Goal: Navigation & Orientation: Find specific page/section

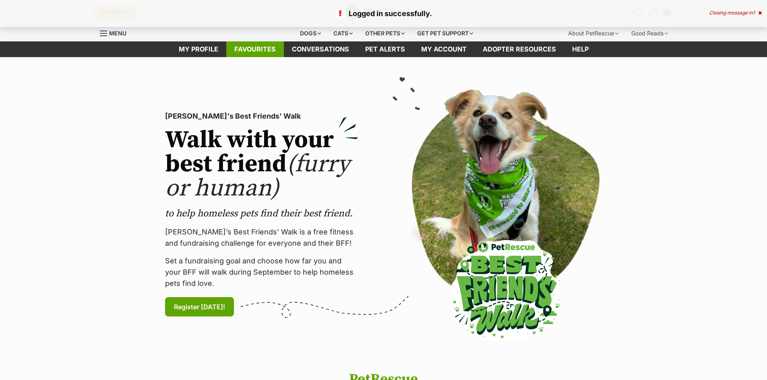
click at [262, 52] on link "Favourites" at bounding box center [255, 49] width 58 height 16
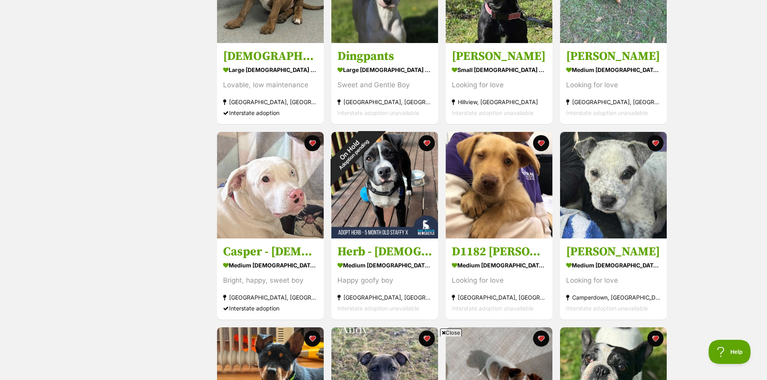
scroll to position [443, 0]
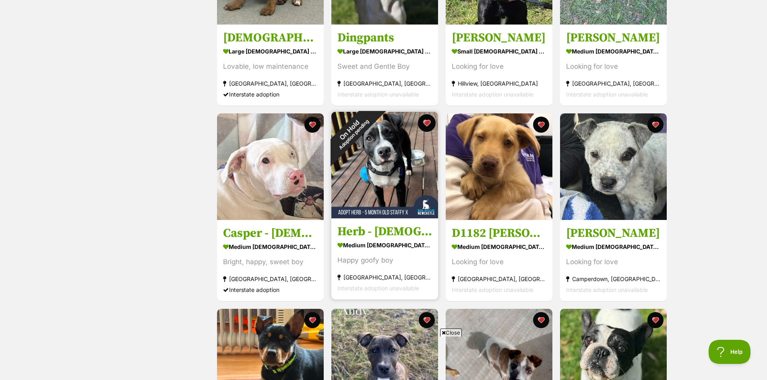
click at [427, 124] on button "favourite" at bounding box center [427, 123] width 18 height 18
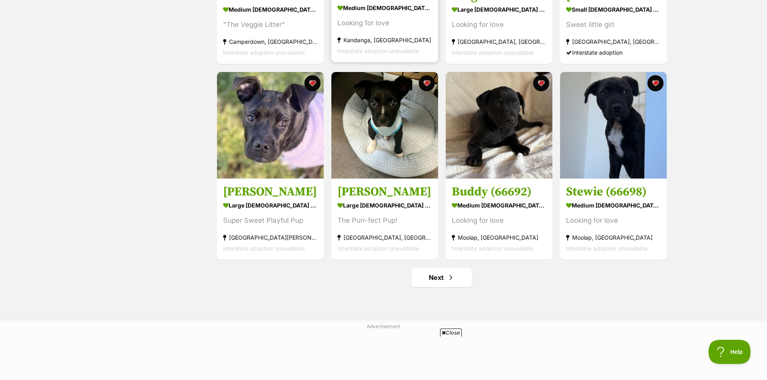
scroll to position [885, 0]
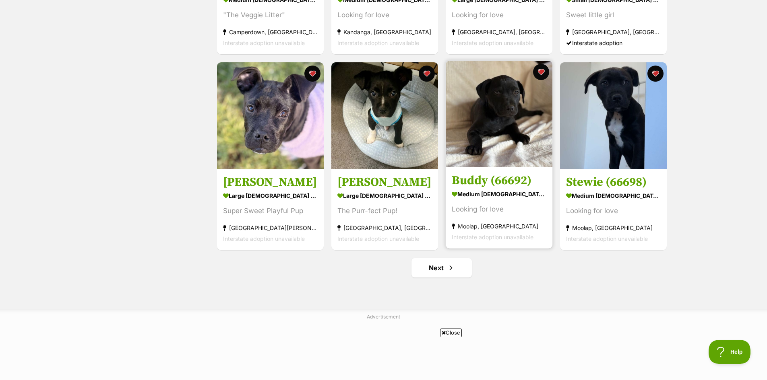
click at [505, 115] on img at bounding box center [498, 114] width 107 height 107
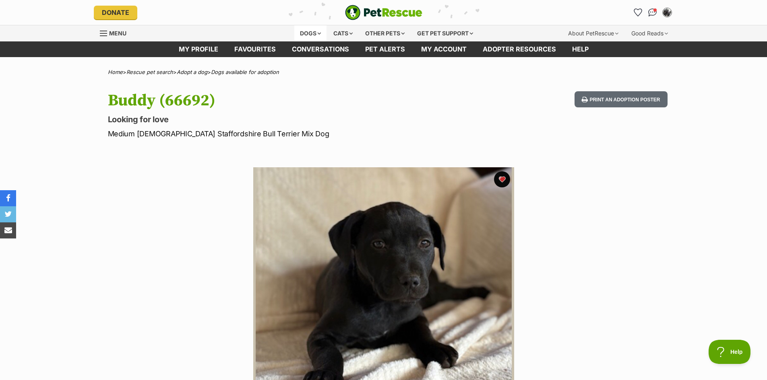
click at [308, 33] on div "Dogs" at bounding box center [310, 33] width 32 height 16
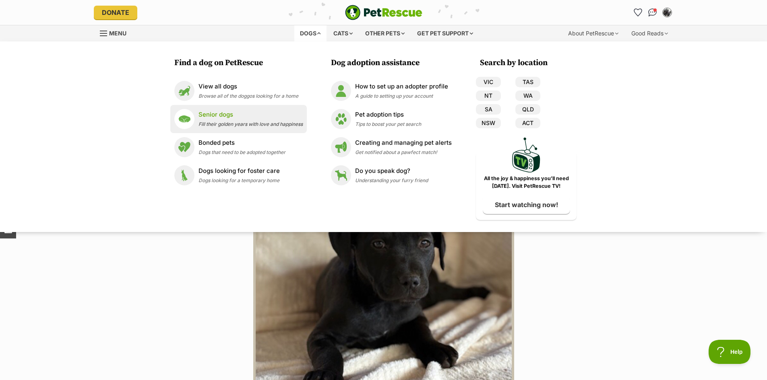
click at [205, 116] on p "Senior dogs" at bounding box center [250, 114] width 104 height 9
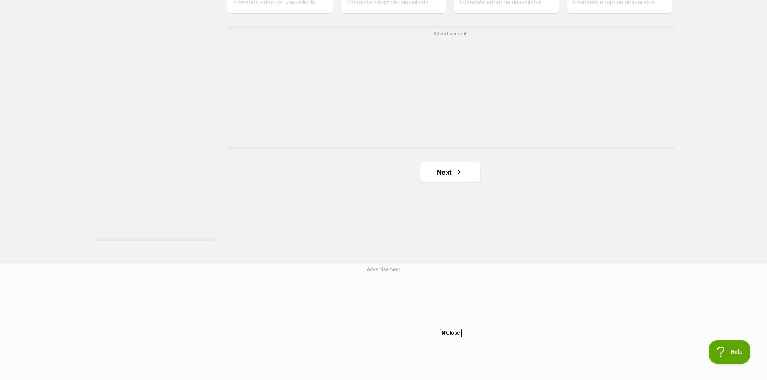
scroll to position [1408, 0]
